Goal: Task Accomplishment & Management: Manage account settings

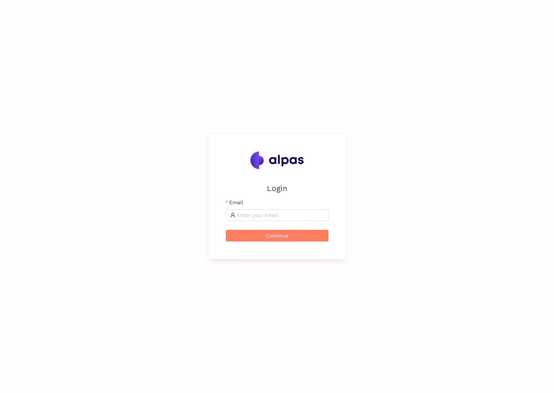
drag, startPoint x: 271, startPoint y: 218, endPoint x: 265, endPoint y: 202, distance: 17.8
click at [271, 218] on input "Email" at bounding box center [280, 215] width 87 height 8
type input "stefan.lubarda@zeiss.com"
click at [226, 230] on button "Continue" at bounding box center [277, 236] width 103 height 12
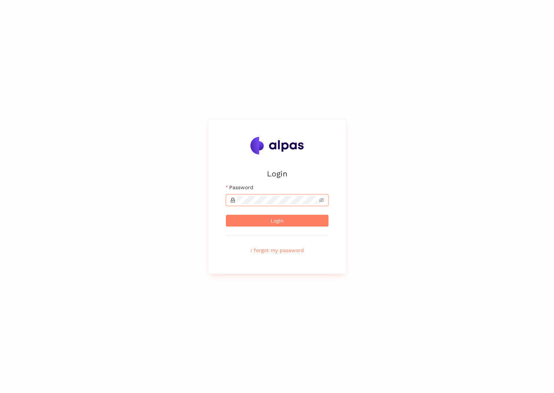
click at [226, 215] on button "Login" at bounding box center [277, 221] width 103 height 12
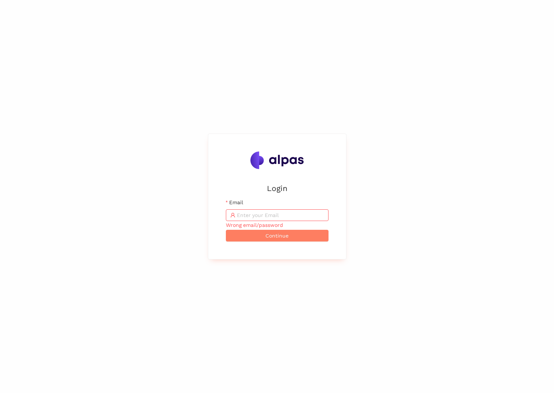
click at [265, 212] on input "Email" at bounding box center [280, 215] width 87 height 8
type input "stefan.lubarda@zeiss.com"
click at [277, 239] on span "Continue" at bounding box center [276, 236] width 23 height 8
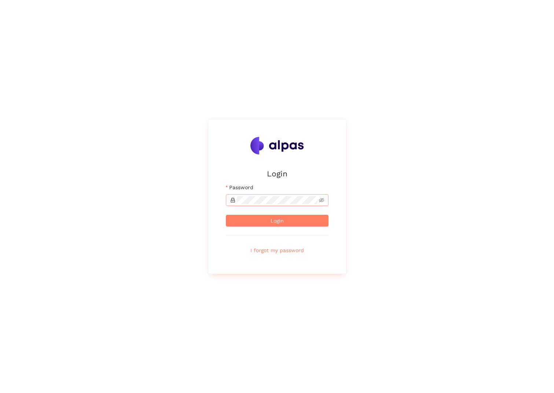
click at [266, 195] on span at bounding box center [277, 201] width 103 height 12
click at [226, 215] on button "Login" at bounding box center [277, 221] width 103 height 12
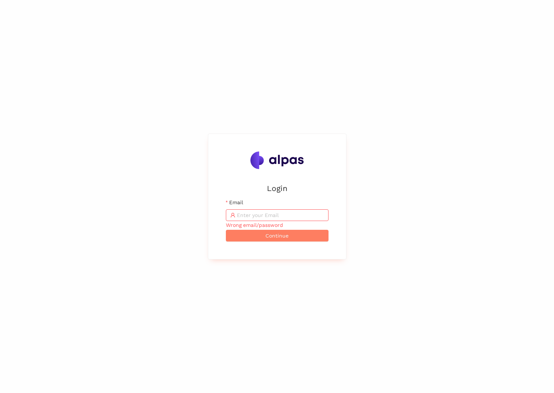
click at [274, 217] on input "Email" at bounding box center [280, 215] width 87 height 8
paste input "stefan.lubarda@zeiss.com"
type input "stefan.lubarda@zeiss.com"
click at [270, 233] on span "Continue" at bounding box center [276, 236] width 23 height 8
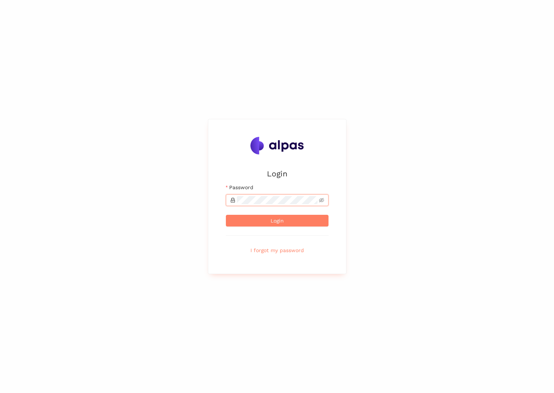
click at [226, 215] on button "Login" at bounding box center [277, 221] width 103 height 12
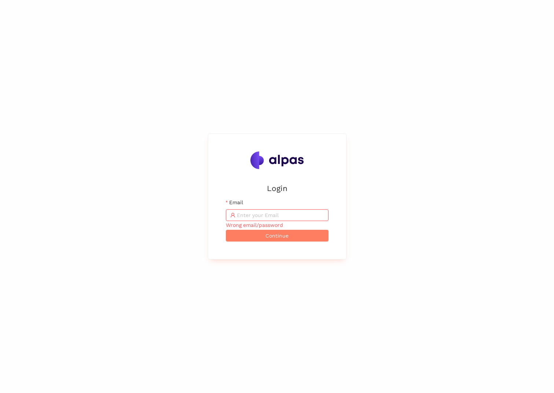
click at [368, 70] on div "Login Email Wrong email/password Continue" at bounding box center [277, 196] width 554 height 393
click at [277, 219] on input "Email" at bounding box center [280, 215] width 87 height 8
paste input "[PERSON_NAME][EMAIL_ADDRESS][DOMAIN_NAME]"
type input "[PERSON_NAME][EMAIL_ADDRESS][DOMAIN_NAME]"
click at [303, 236] on button "Continue" at bounding box center [277, 236] width 103 height 12
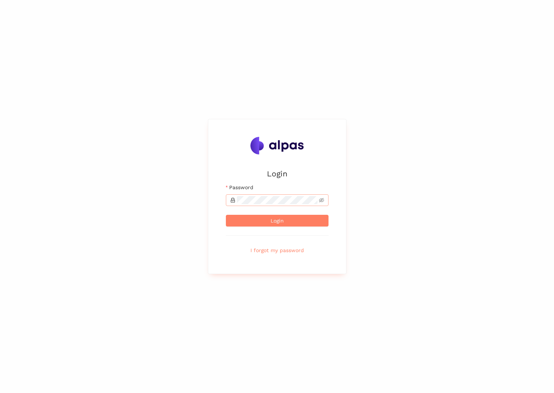
click at [256, 195] on span at bounding box center [277, 201] width 103 height 12
click at [226, 215] on button "Login" at bounding box center [277, 221] width 103 height 12
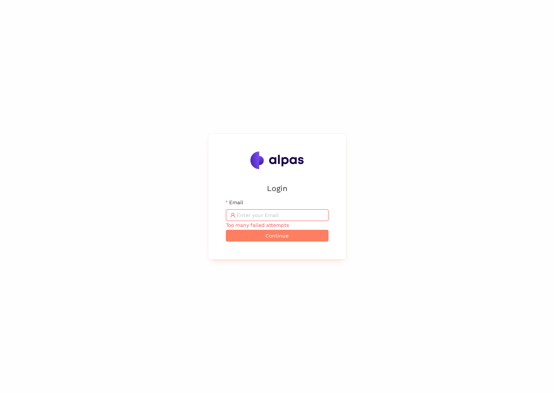
click at [262, 215] on input "Email" at bounding box center [280, 215] width 87 height 8
click at [260, 215] on input "Email" at bounding box center [280, 215] width 87 height 8
paste input "stefan.lubarda@zeiss.com"
type input "stefan.lubarda@zeiss.com"
click at [281, 236] on span "Continue" at bounding box center [276, 236] width 23 height 8
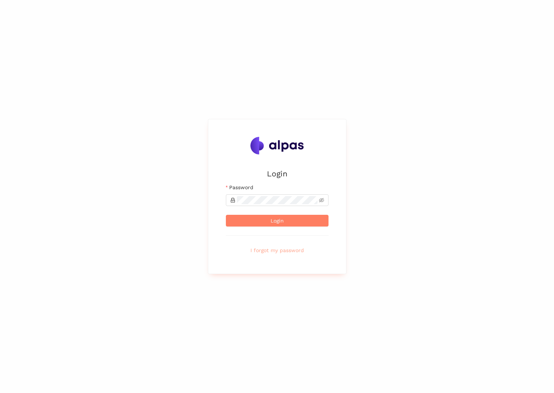
click at [277, 252] on span "I forgot my password" at bounding box center [276, 251] width 53 height 8
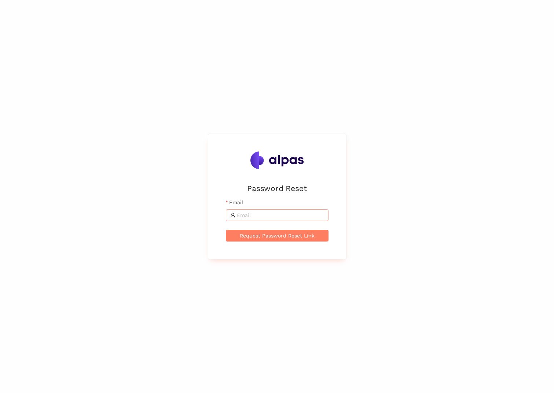
click at [265, 214] on input "Email" at bounding box center [280, 215] width 87 height 8
paste input "stefan.lubarda@zeiss.com"
type input "stefan.lubarda@zeiss.com"
click at [270, 233] on span "Request Password Reset Link" at bounding box center [277, 236] width 75 height 8
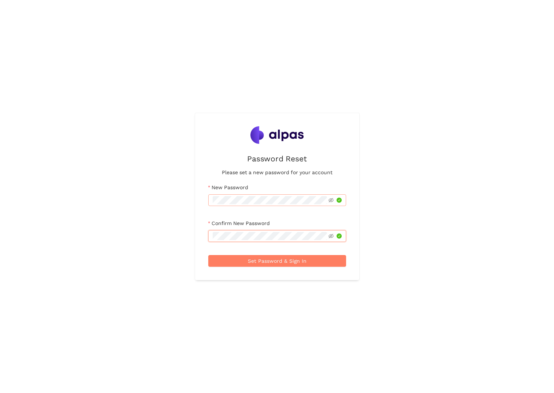
click at [208, 255] on button "Set Password & Sign In" at bounding box center [277, 261] width 138 height 12
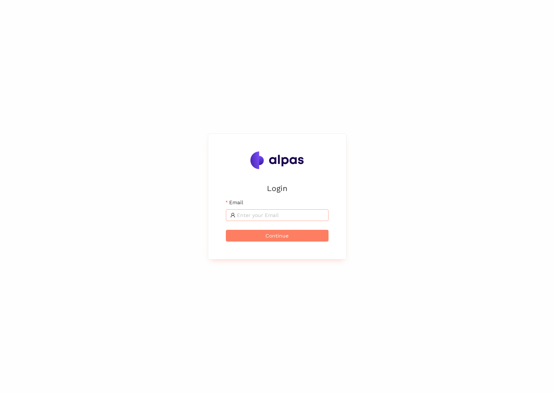
click at [310, 216] on input "Email" at bounding box center [280, 215] width 87 height 8
paste input "[PERSON_NAME][EMAIL_ADDRESS][DOMAIN_NAME]"
type input "[PERSON_NAME][EMAIL_ADDRESS][DOMAIN_NAME]"
click at [281, 234] on span "Continue" at bounding box center [276, 236] width 23 height 8
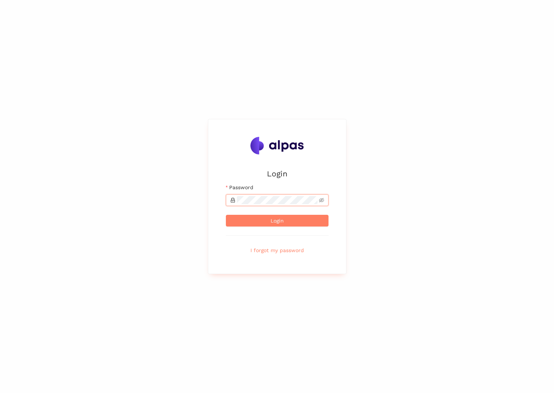
click at [226, 215] on button "Login" at bounding box center [277, 221] width 103 height 12
